Goal: Information Seeking & Learning: Learn about a topic

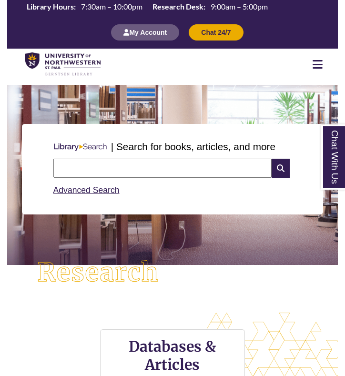
click at [99, 166] on input "text" at bounding box center [162, 168] width 219 height 19
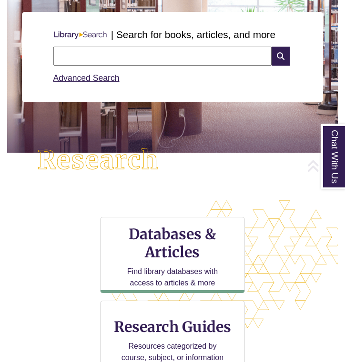
scroll to position [117, 0]
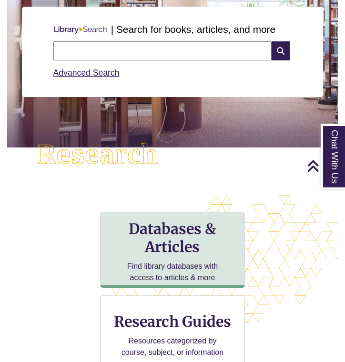
click at [164, 249] on h3 "Databases & Articles" at bounding box center [172, 238] width 129 height 36
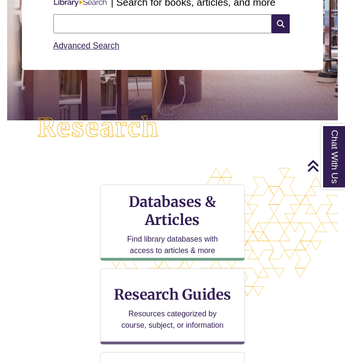
scroll to position [145, 0]
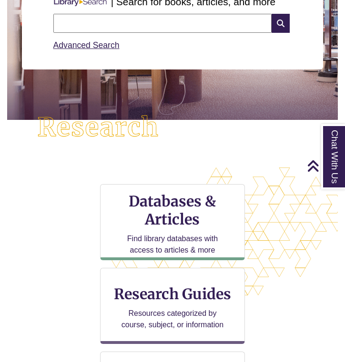
click at [120, 21] on input "text" at bounding box center [162, 23] width 219 height 19
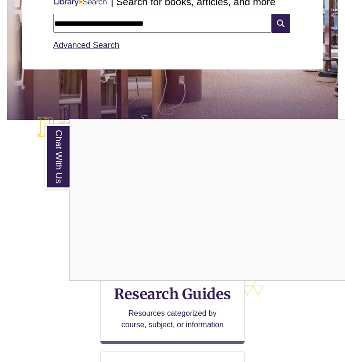
type input "**********"
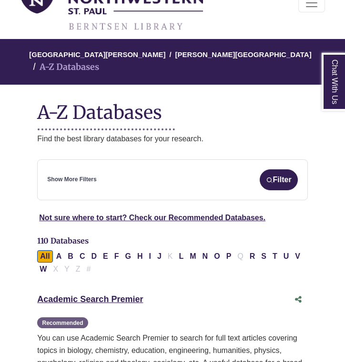
scroll to position [88, 0]
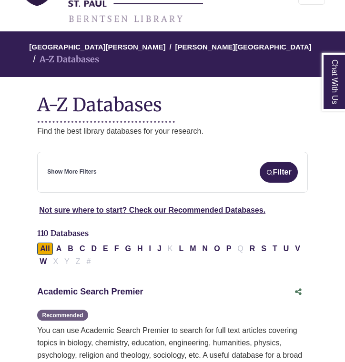
click at [128, 287] on link "Academic Search Premier This link opens in a new window" at bounding box center [90, 292] width 106 height 10
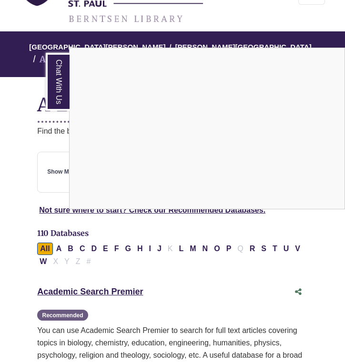
click at [53, 70] on link "Chat With Us" at bounding box center [58, 82] width 24 height 58
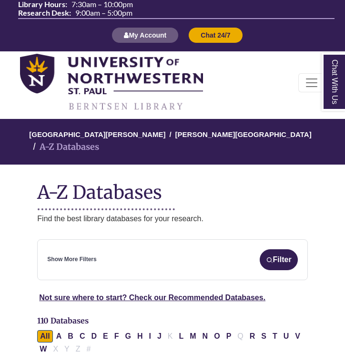
scroll to position [0, 0]
